Goal: Task Accomplishment & Management: Use online tool/utility

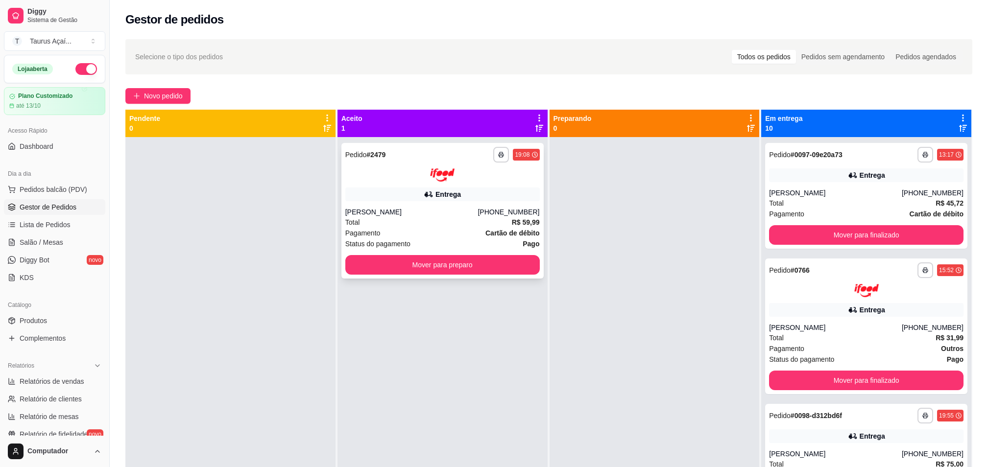
click at [385, 215] on div "[PERSON_NAME]" at bounding box center [411, 212] width 133 height 10
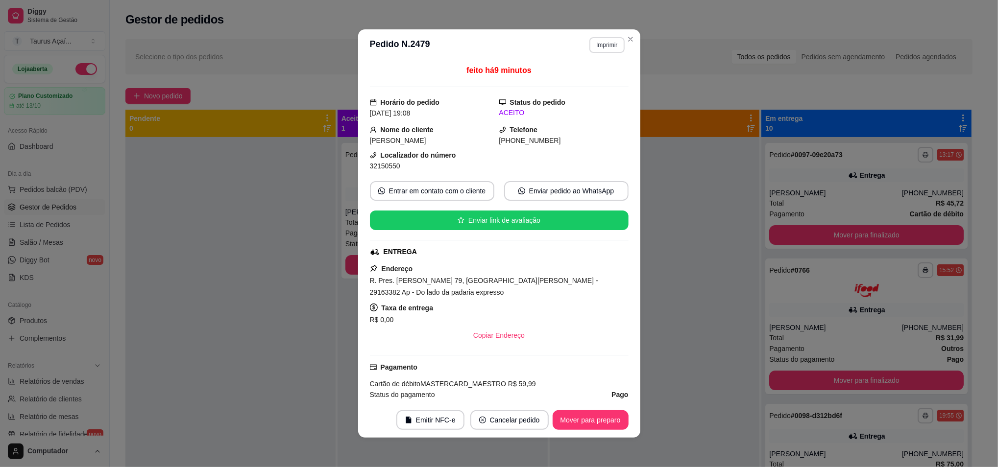
click at [596, 51] on button "Imprimir" at bounding box center [606, 45] width 35 height 16
click at [594, 76] on button "IMPRESSORA" at bounding box center [585, 80] width 71 height 16
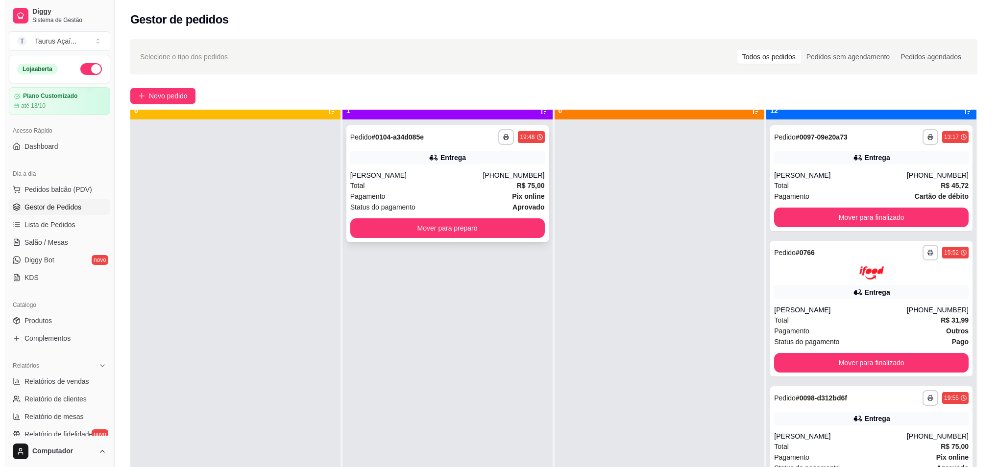
scroll to position [27, 0]
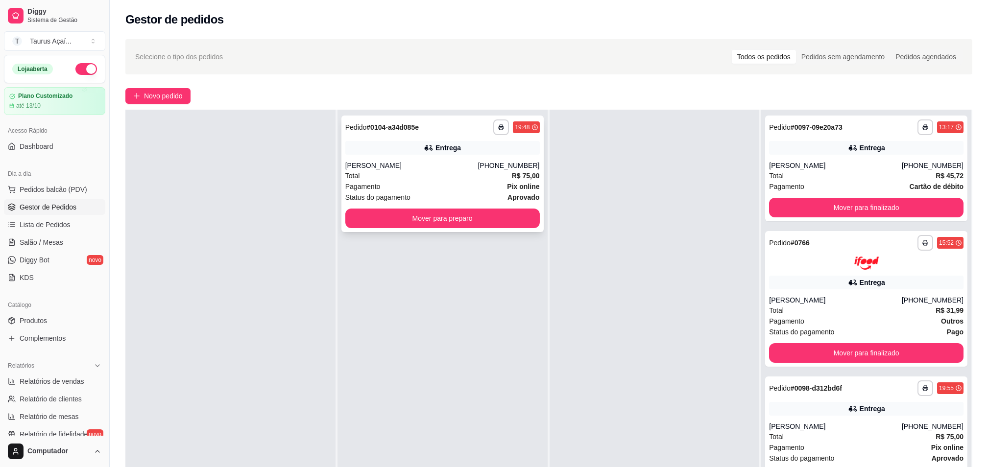
click at [418, 159] on div "**********" at bounding box center [443, 174] width 202 height 117
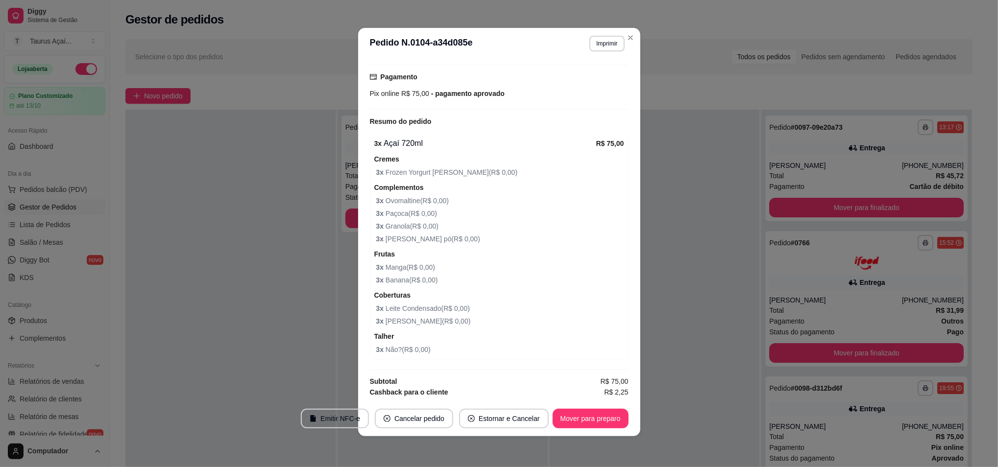
scroll to position [2, 0]
click at [581, 419] on button "Mover para preparo" at bounding box center [591, 419] width 76 height 20
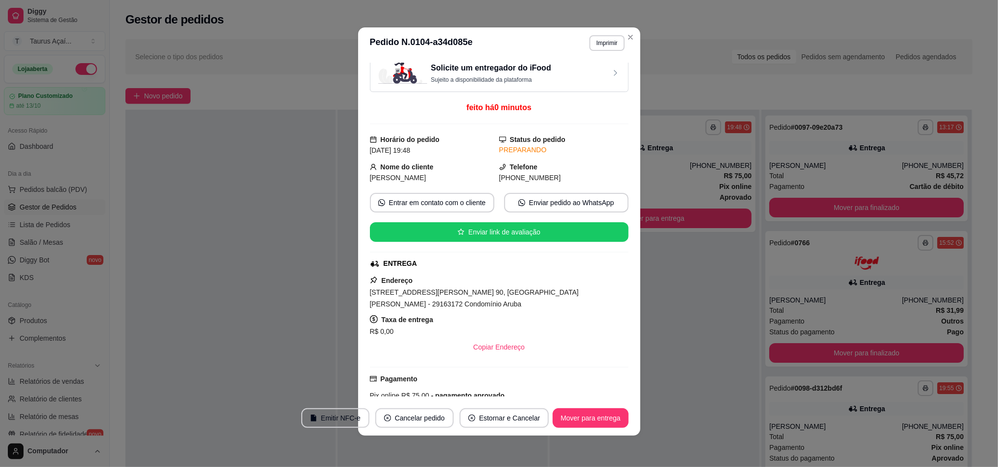
scroll to position [0, 0]
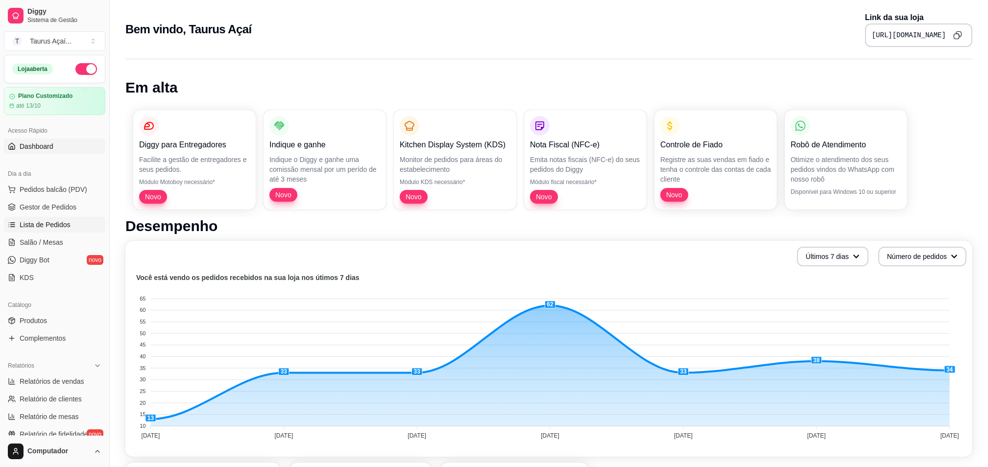
click at [52, 220] on link "Lista de Pedidos" at bounding box center [54, 225] width 101 height 16
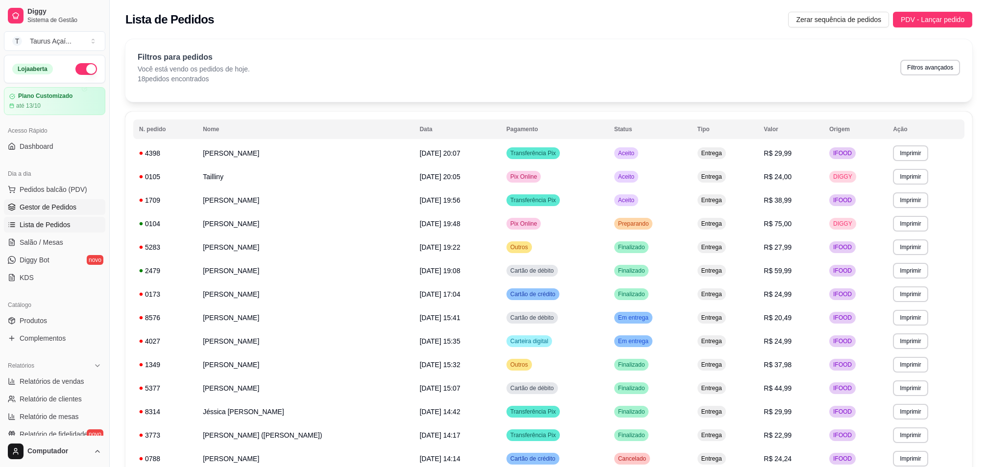
click at [52, 198] on ul "Pedidos balcão (PDV) Gestor de Pedidos Lista de Pedidos Salão / Mesas Diggy Bot…" at bounding box center [54, 234] width 101 height 104
click at [56, 202] on span "Gestor de Pedidos" at bounding box center [48, 207] width 57 height 10
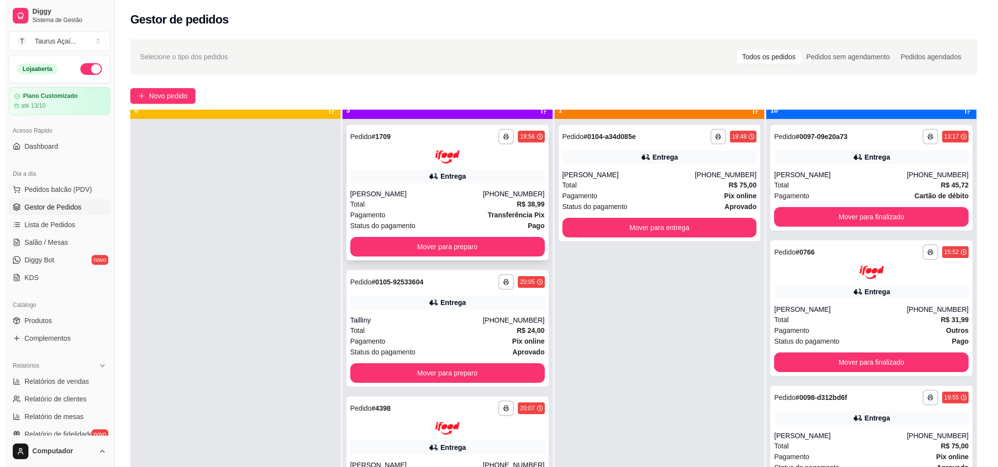
scroll to position [27, 0]
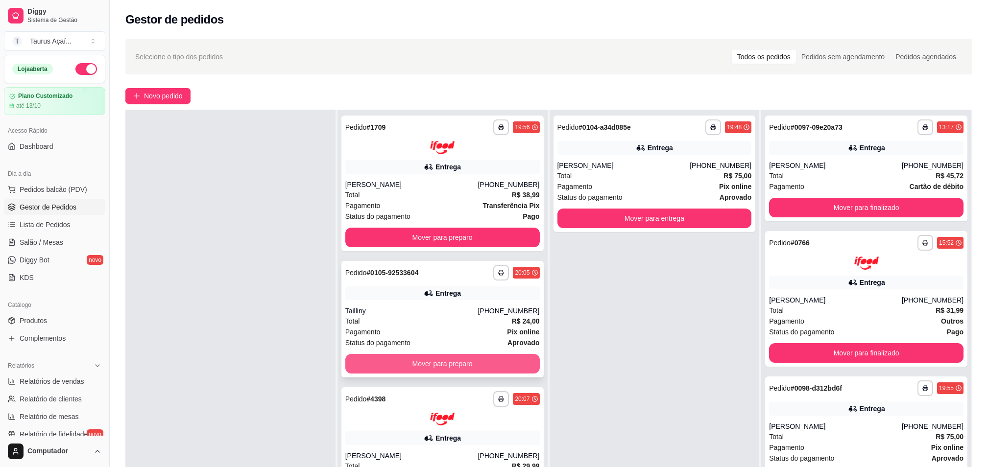
click at [405, 363] on button "Mover para preparo" at bounding box center [442, 364] width 195 height 20
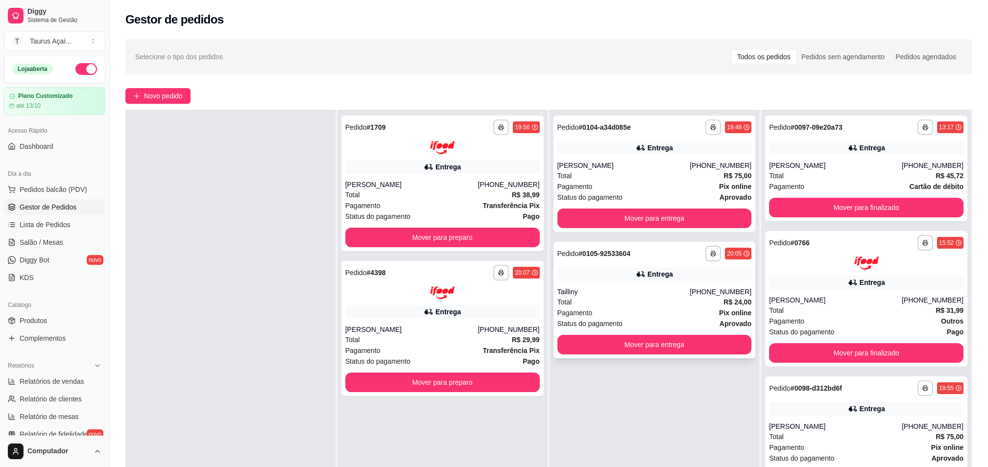
click at [600, 283] on div "**********" at bounding box center [655, 300] width 202 height 117
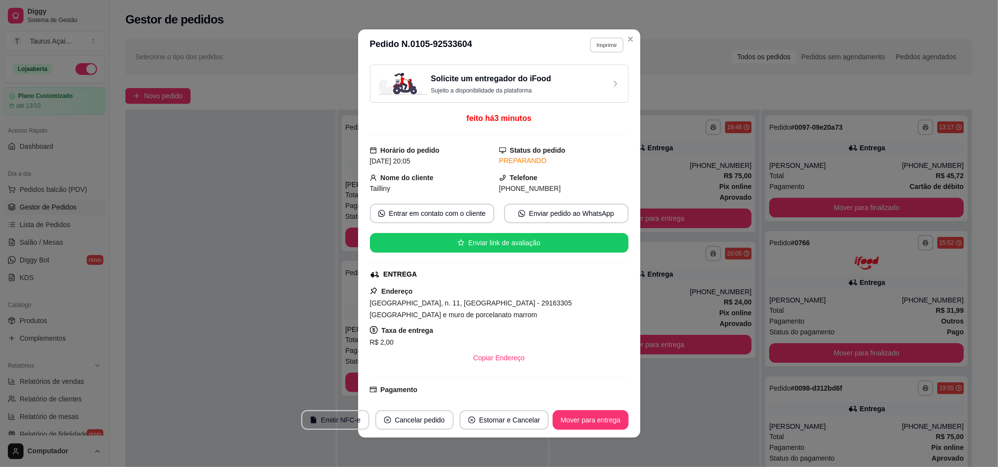
click at [596, 40] on button "Imprimir" at bounding box center [607, 44] width 34 height 15
click at [584, 74] on button "IMPRESSORA" at bounding box center [584, 80] width 71 height 16
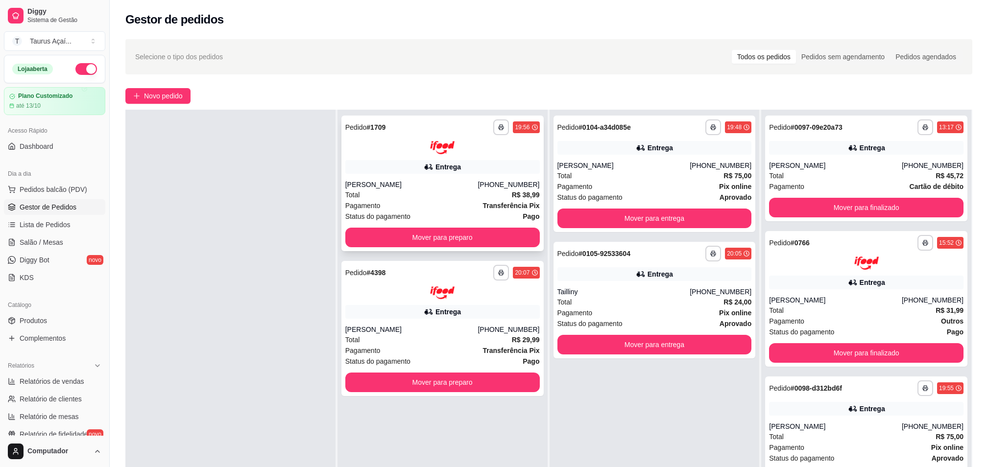
click at [373, 190] on div "Total R$ 38,99" at bounding box center [442, 195] width 195 height 11
click at [358, 320] on div "**********" at bounding box center [443, 329] width 202 height 136
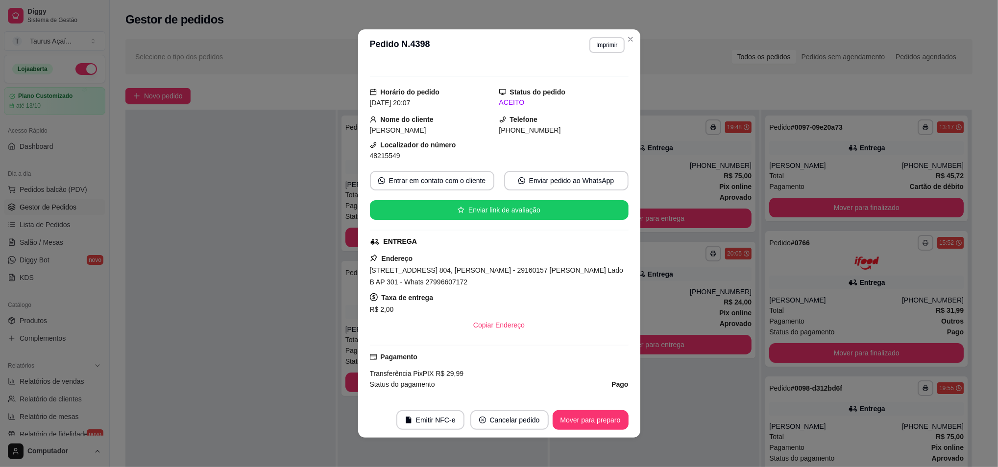
scroll to position [0, 0]
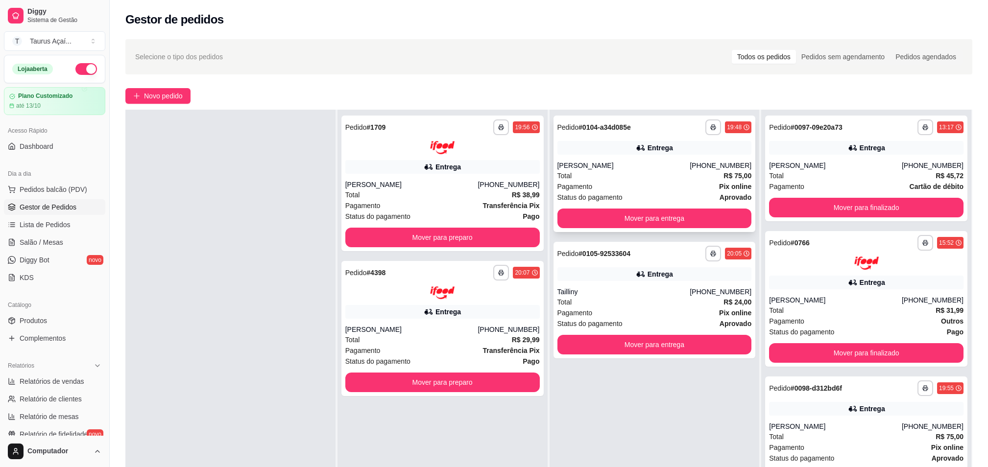
click at [591, 161] on div "[PERSON_NAME]" at bounding box center [624, 166] width 133 height 10
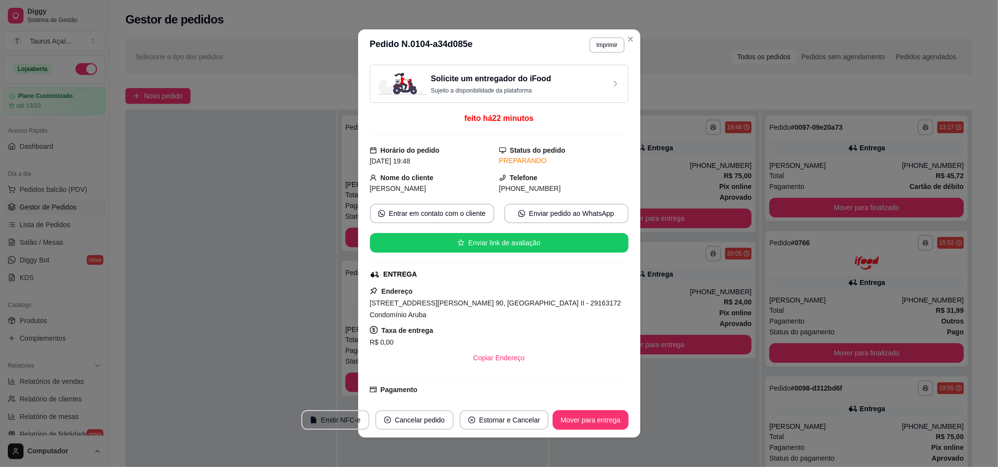
click at [595, 56] on header "**********" at bounding box center [499, 44] width 282 height 31
click at [601, 40] on button "Imprimir" at bounding box center [607, 44] width 34 height 15
click at [590, 84] on button "IMPRESSORA" at bounding box center [585, 80] width 71 height 16
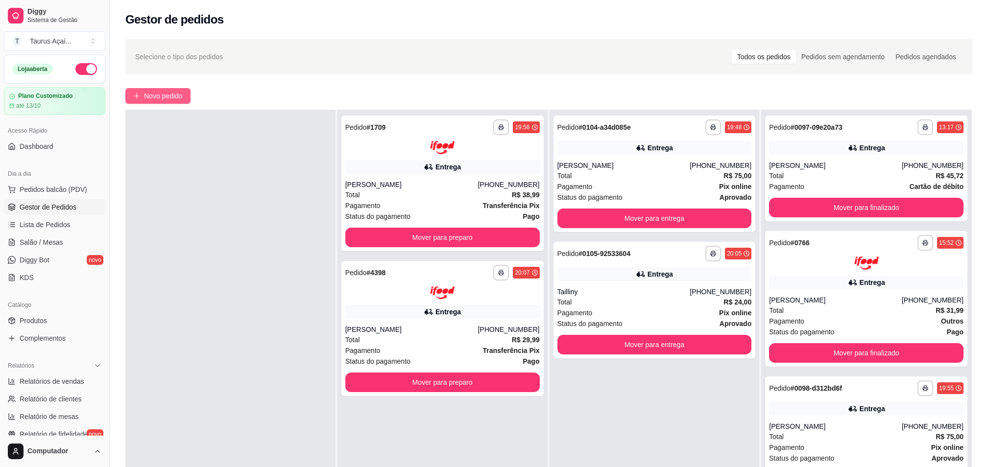
click at [139, 100] on button "Novo pedido" at bounding box center [157, 96] width 65 height 16
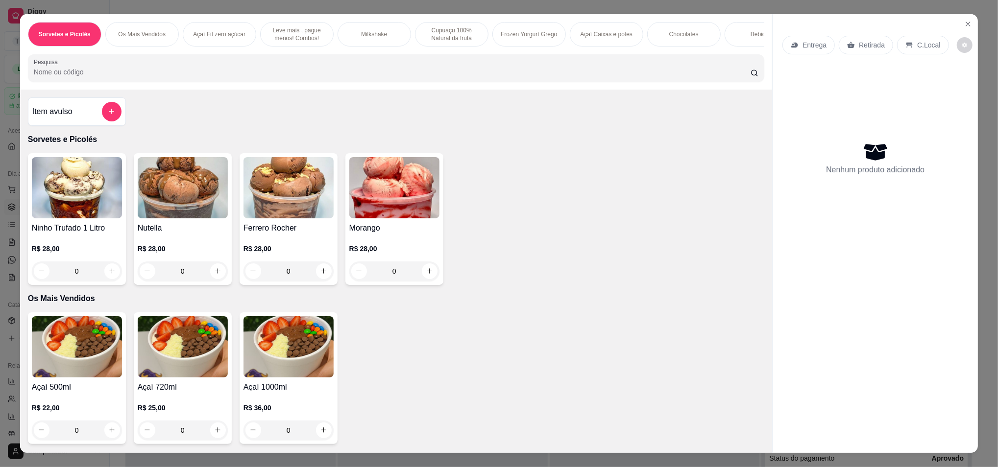
scroll to position [65, 0]
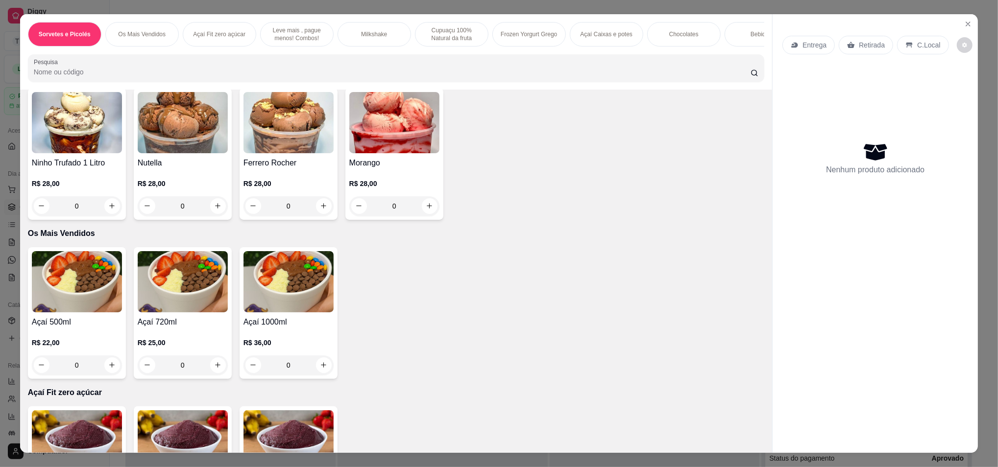
click at [53, 313] on img at bounding box center [77, 281] width 90 height 61
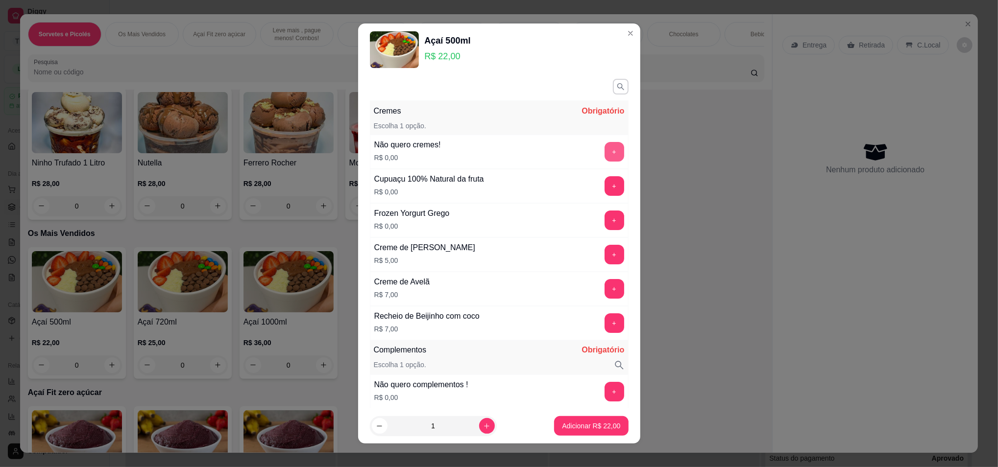
scroll to position [0, 0]
click at [605, 149] on button "+" at bounding box center [614, 152] width 19 height 19
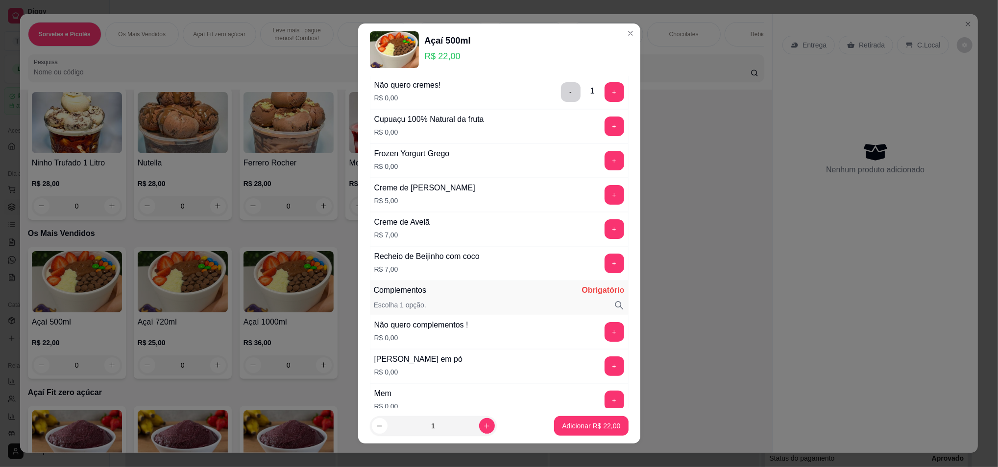
scroll to position [196, 0]
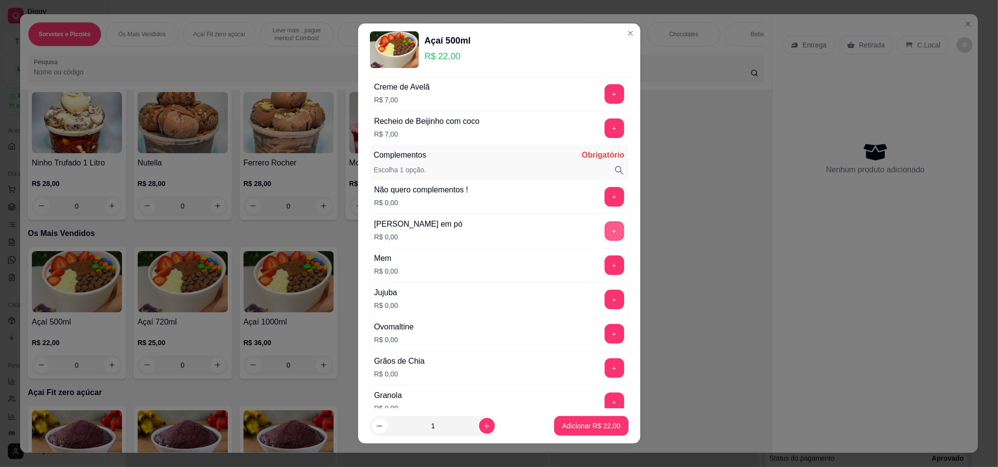
click at [605, 229] on button "+" at bounding box center [615, 231] width 20 height 20
click at [605, 229] on button "+" at bounding box center [614, 230] width 19 height 19
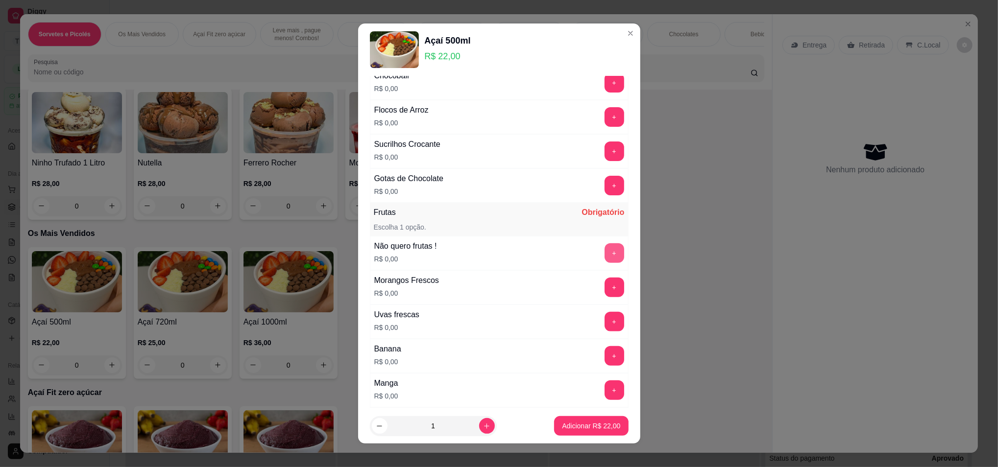
scroll to position [718, 0]
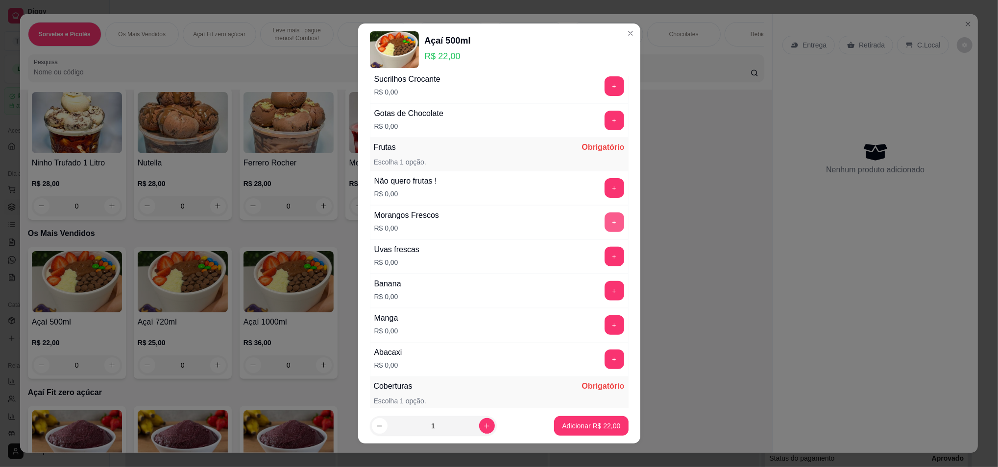
click at [605, 224] on button "+" at bounding box center [615, 223] width 20 height 20
click at [605, 224] on button "+" at bounding box center [614, 222] width 19 height 19
click at [594, 224] on div "- 1 +" at bounding box center [592, 223] width 71 height 20
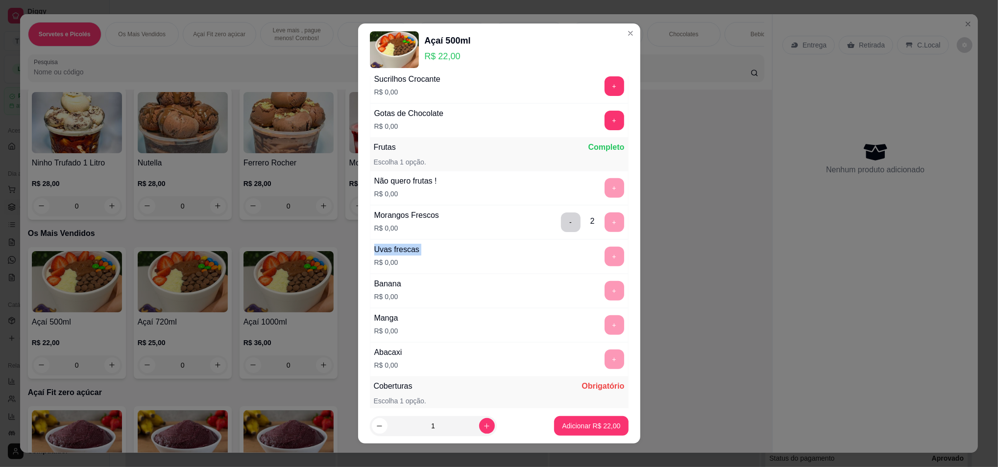
click at [594, 224] on div "- 2 +" at bounding box center [592, 223] width 71 height 20
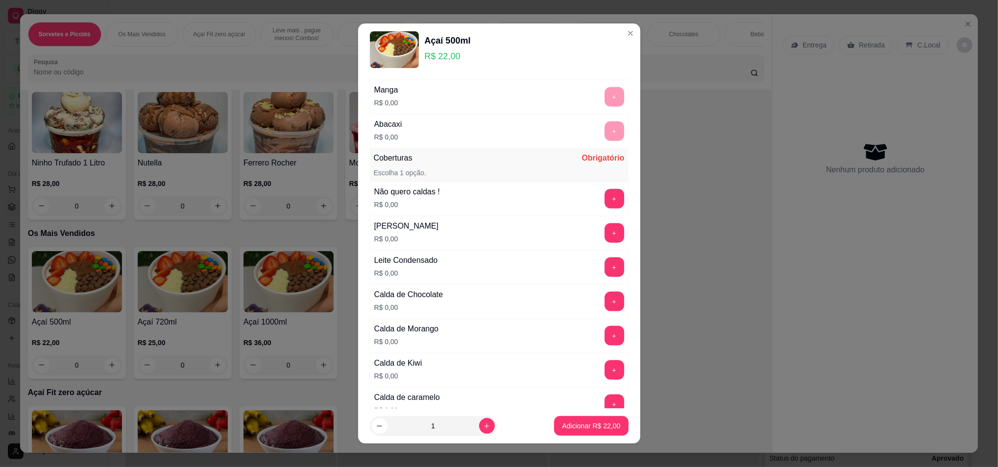
scroll to position [980, 0]
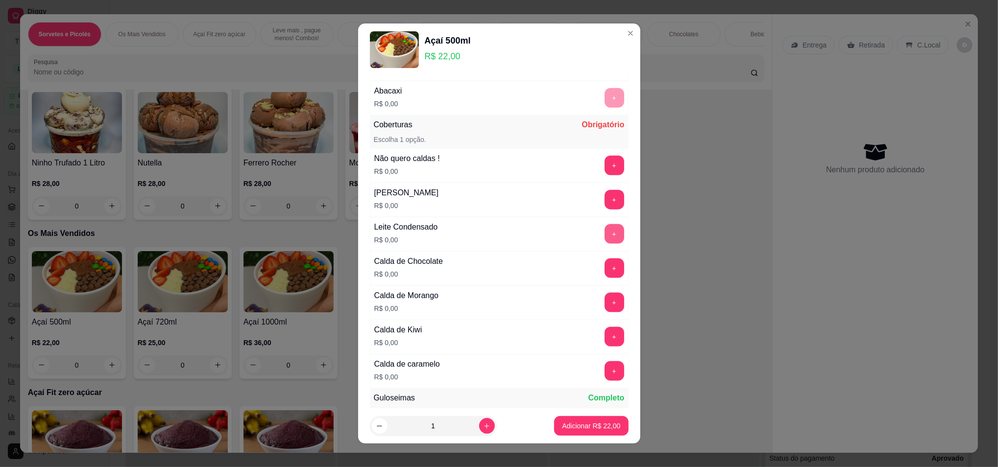
click at [605, 237] on button "+" at bounding box center [615, 234] width 20 height 20
click at [605, 237] on button "+" at bounding box center [614, 233] width 19 height 19
click at [585, 237] on div "- 1 +" at bounding box center [592, 234] width 71 height 20
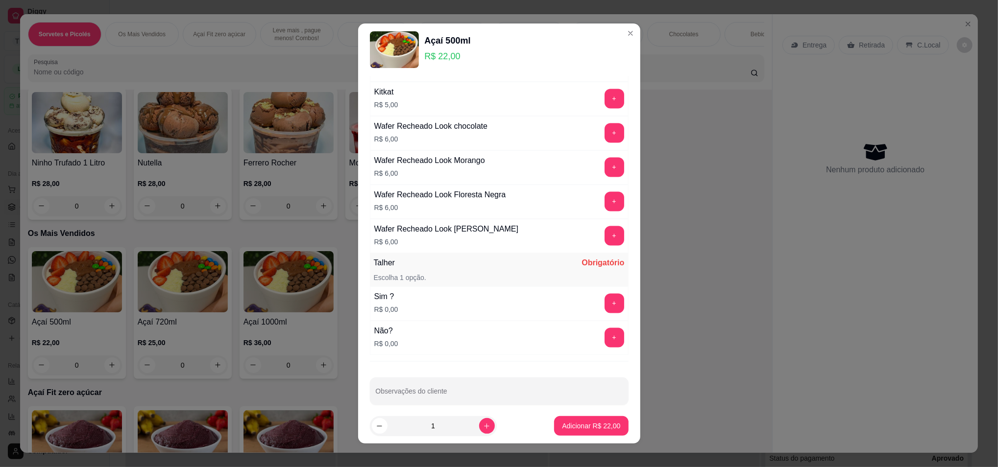
scroll to position [1540, 0]
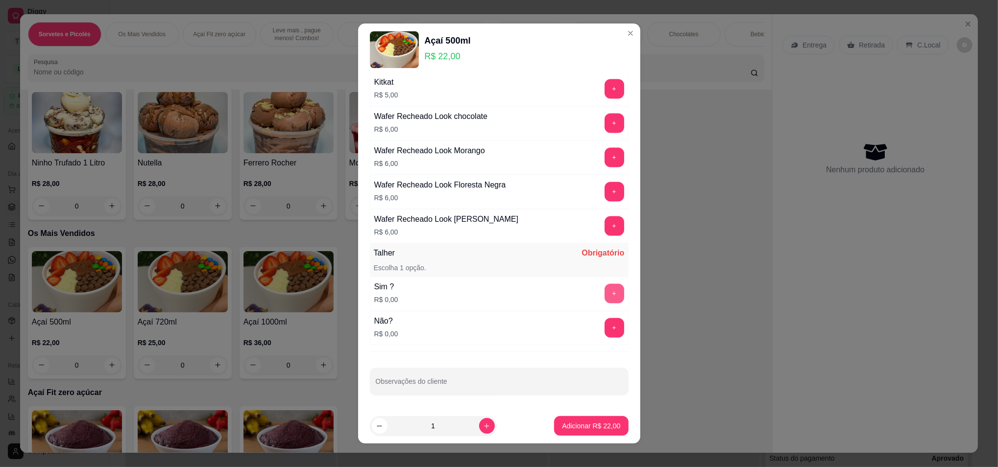
click at [605, 296] on button "+" at bounding box center [615, 294] width 20 height 20
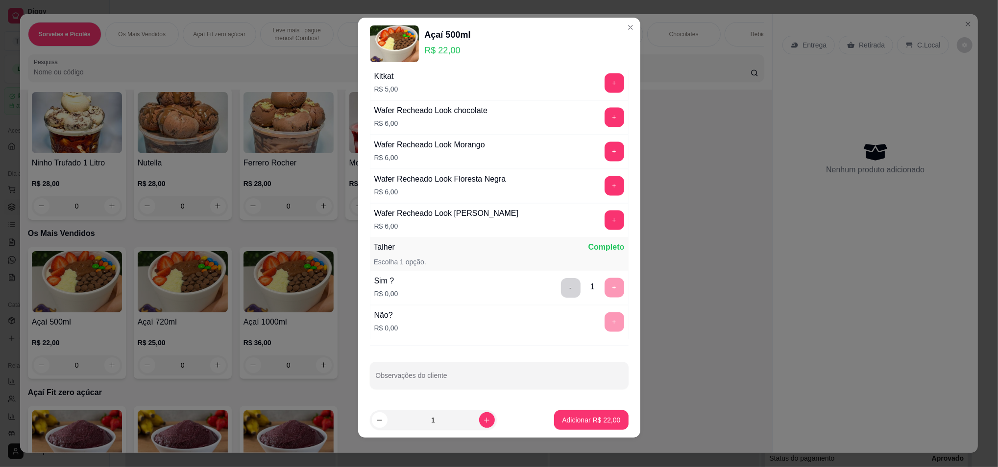
scroll to position [8, 0]
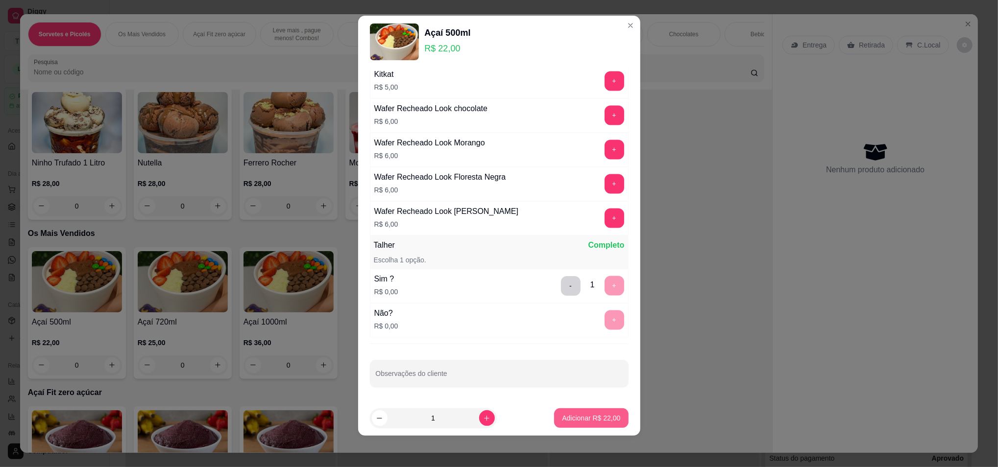
click at [582, 417] on p "Adicionar R$ 22,00" at bounding box center [591, 419] width 58 height 10
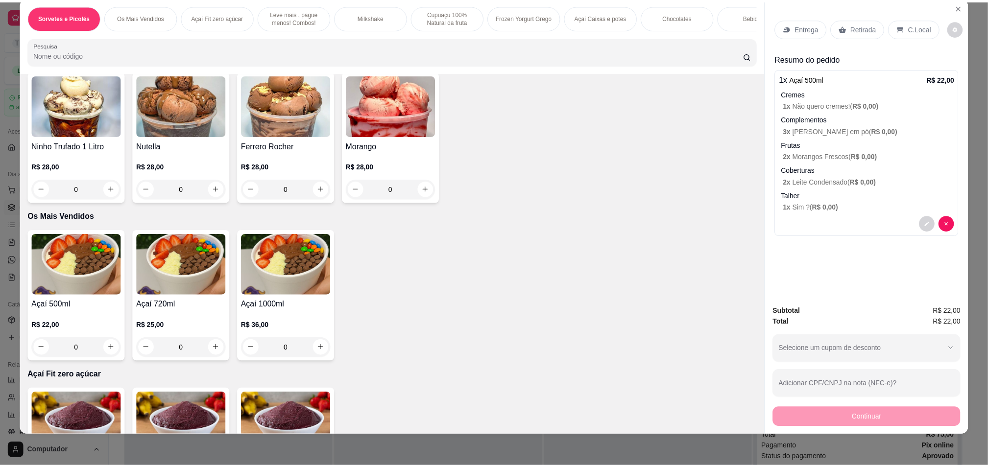
scroll to position [0, 0]
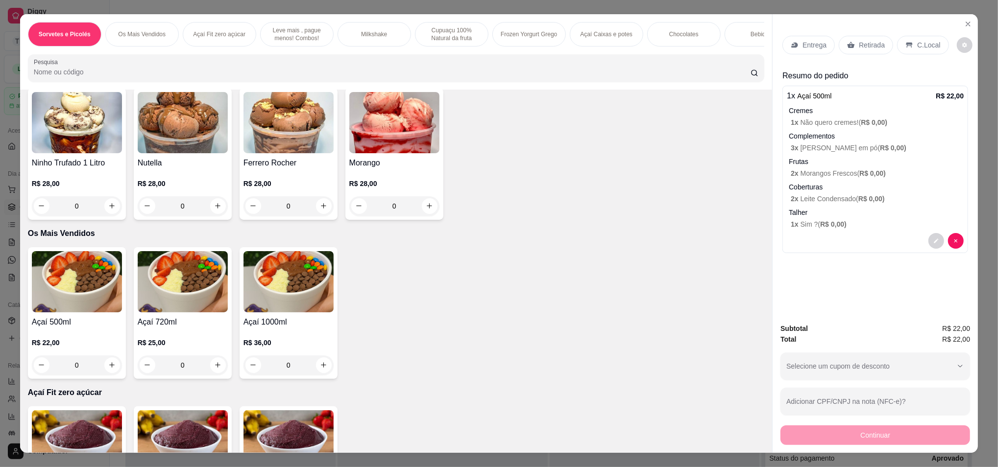
click at [809, 41] on p "Entrega" at bounding box center [815, 45] width 24 height 10
click at [860, 40] on p "Retirada" at bounding box center [872, 45] width 26 height 10
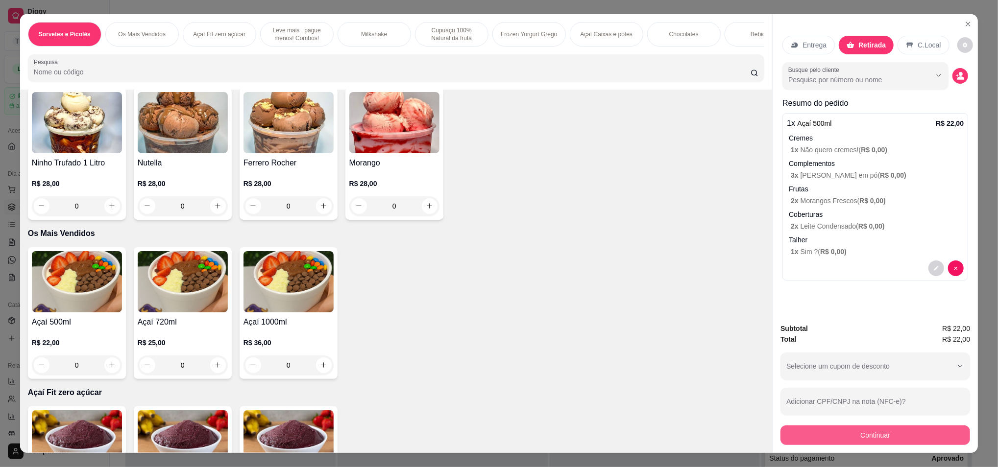
click at [816, 440] on button "Continuar" at bounding box center [876, 436] width 190 height 20
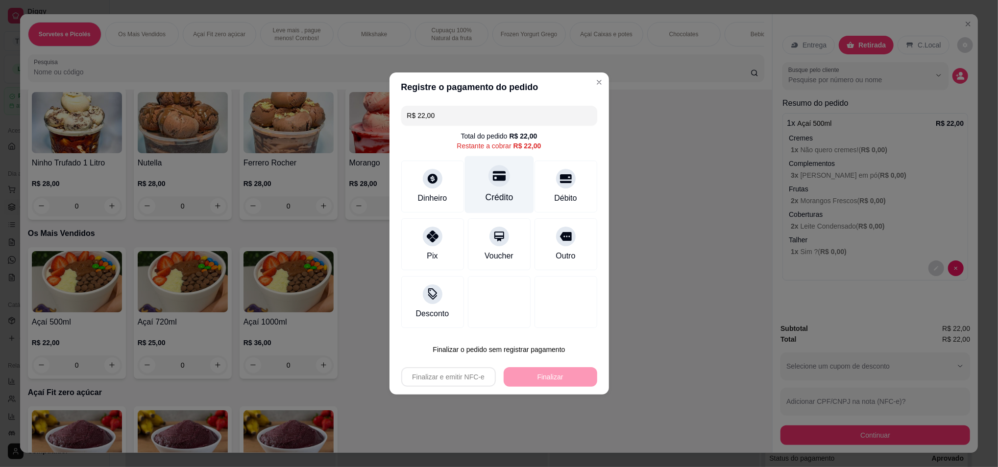
click at [502, 183] on div at bounding box center [500, 176] width 22 height 22
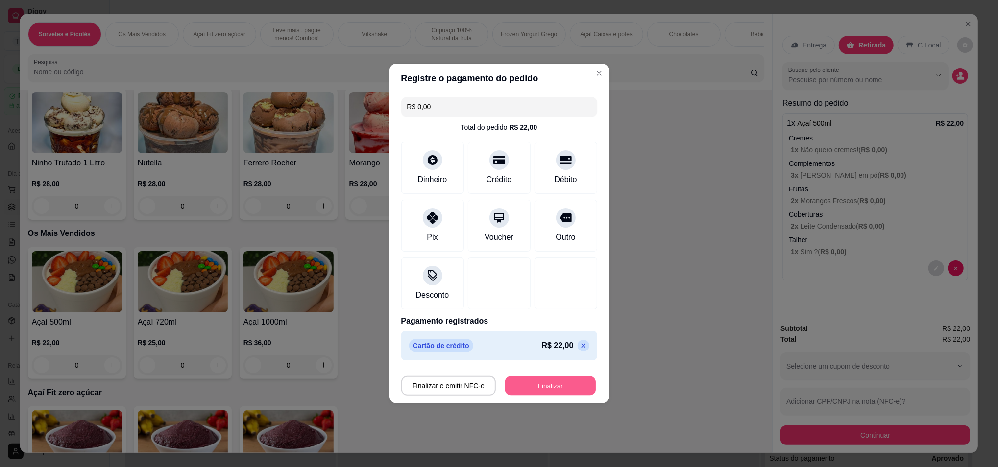
click at [534, 386] on button "Finalizar" at bounding box center [550, 386] width 91 height 19
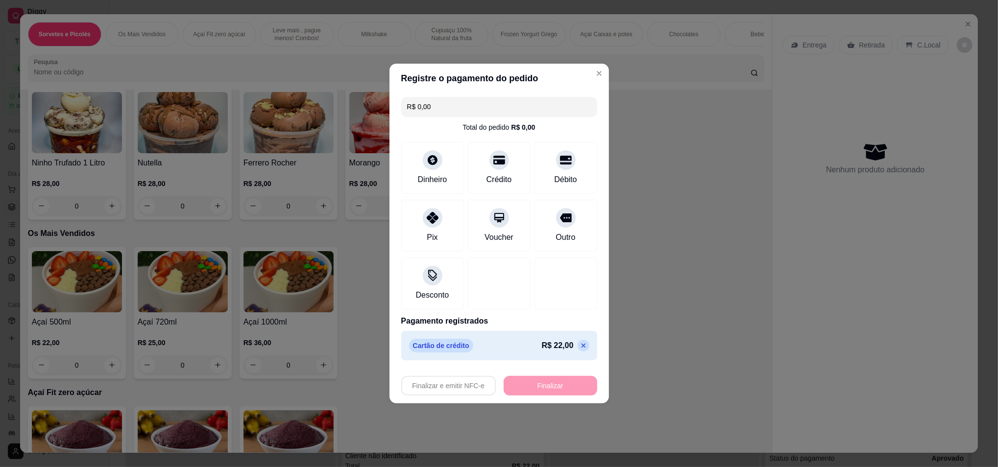
type input "-R$ 22,00"
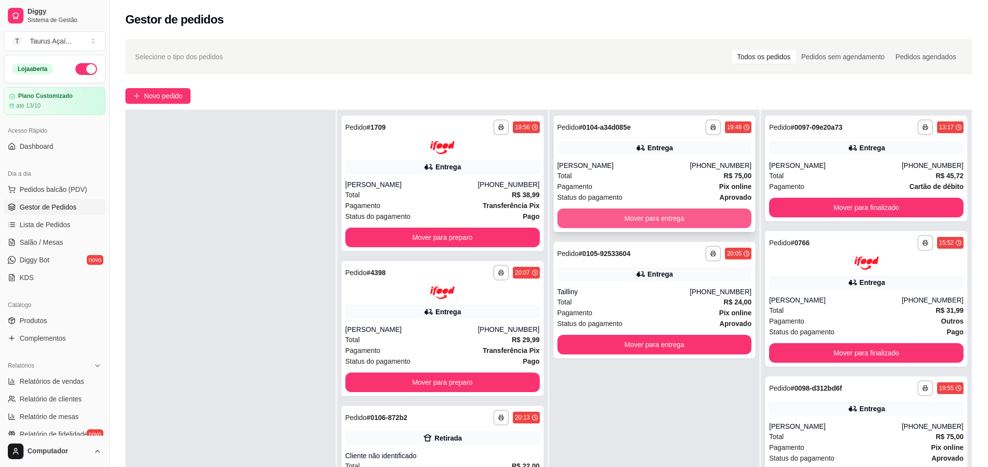
click at [640, 216] on button "Mover para entrega" at bounding box center [655, 219] width 195 height 20
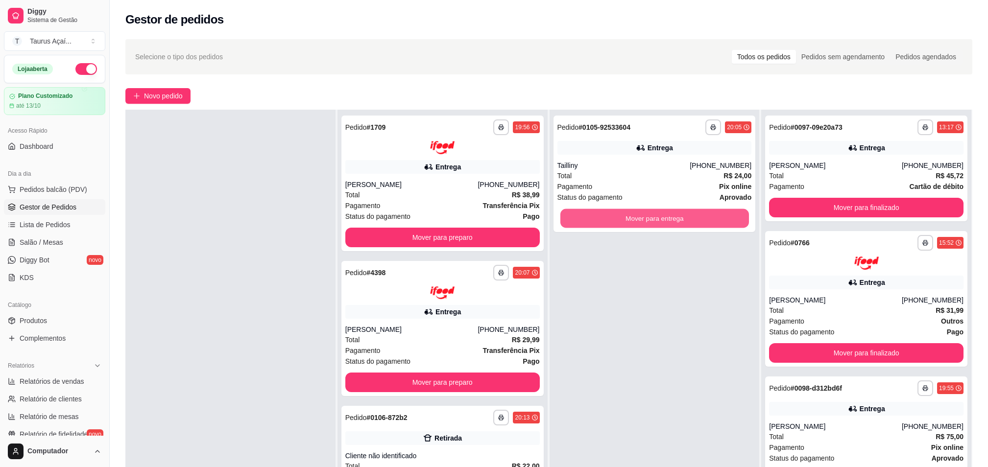
click at [640, 216] on button "Mover para entrega" at bounding box center [654, 218] width 189 height 19
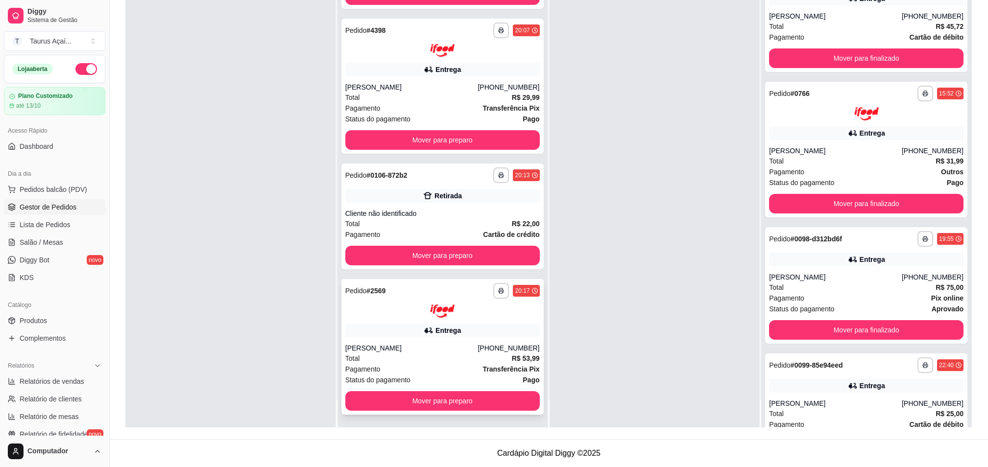
scroll to position [28, 0]
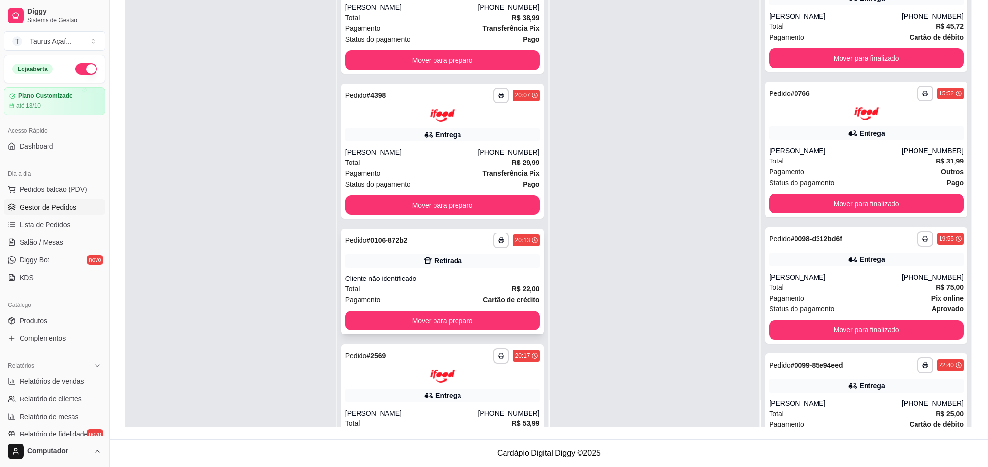
click at [442, 332] on div "**********" at bounding box center [443, 282] width 202 height 106
click at [409, 315] on button "Mover para preparo" at bounding box center [442, 321] width 189 height 19
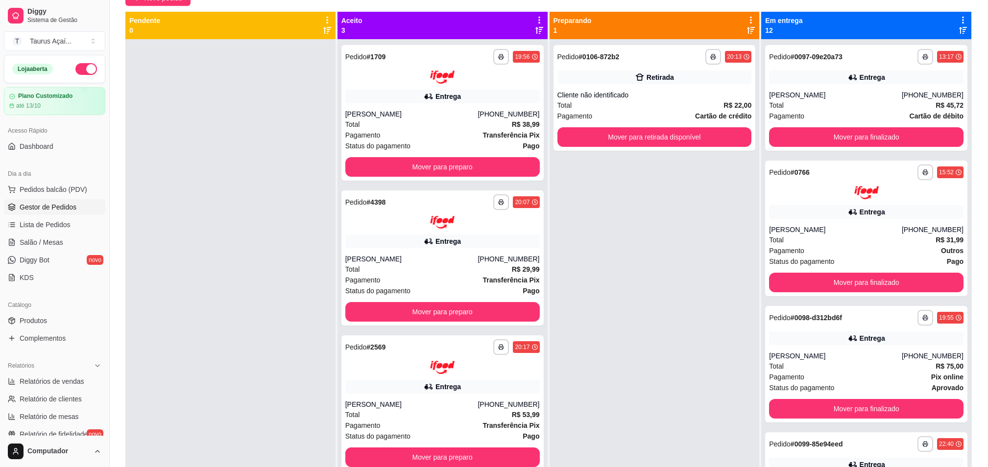
scroll to position [0, 0]
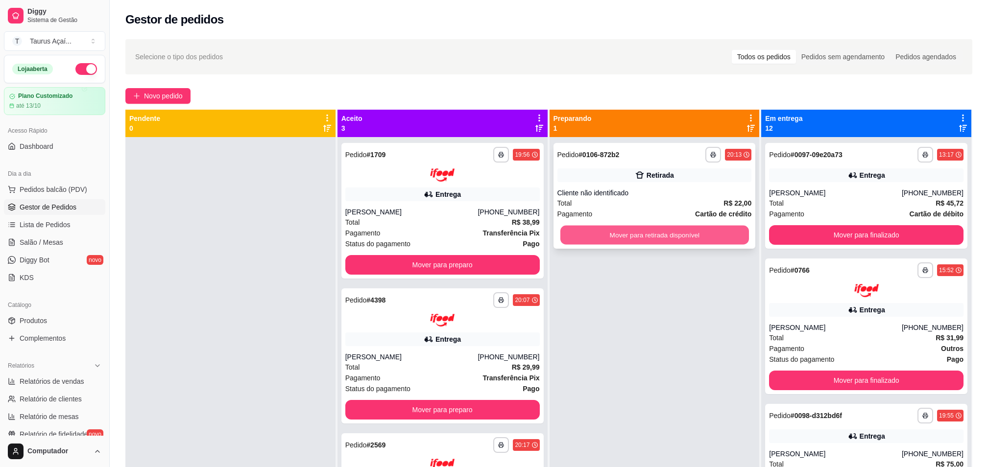
click at [612, 226] on button "Mover para retirada disponível" at bounding box center [654, 235] width 189 height 19
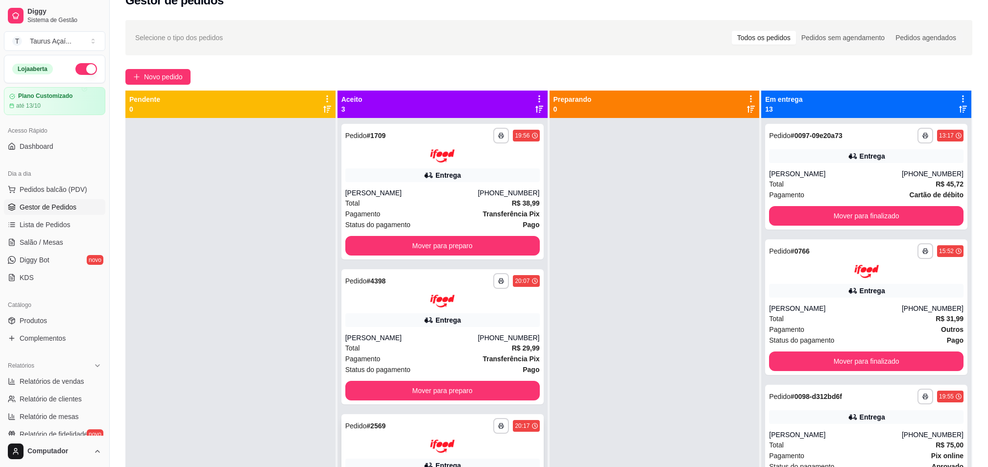
scroll to position [19, 0]
